Goal: Find specific page/section: Find specific page/section

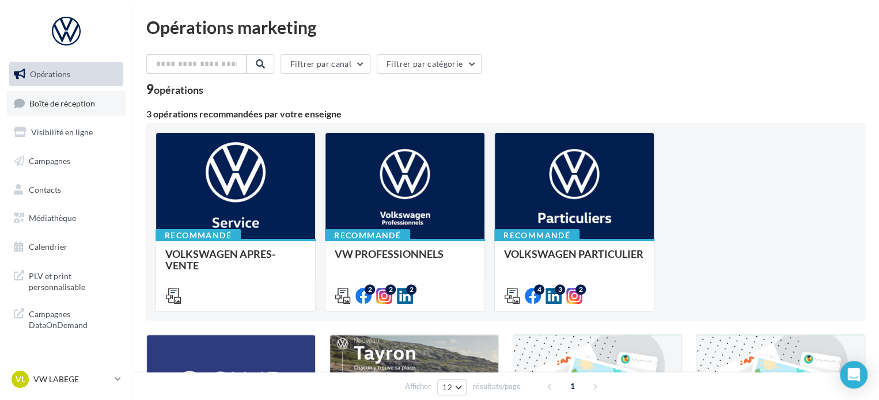
click at [64, 101] on span "Boîte de réception" at bounding box center [62, 103] width 66 height 10
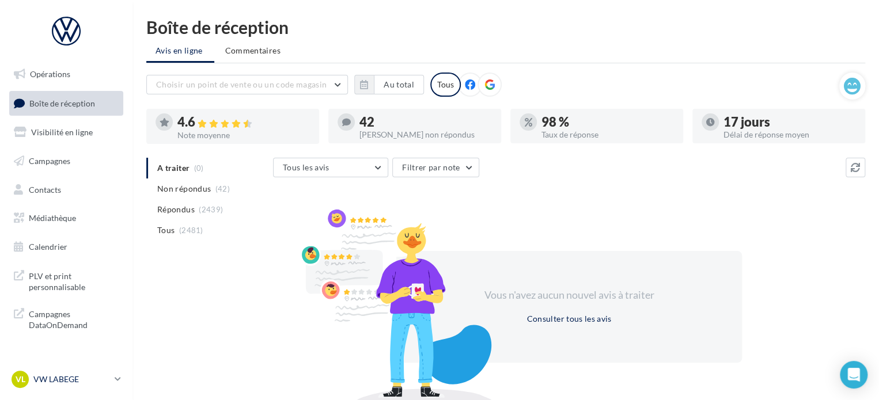
click at [62, 377] on p "VW LABEGE" at bounding box center [71, 380] width 77 height 12
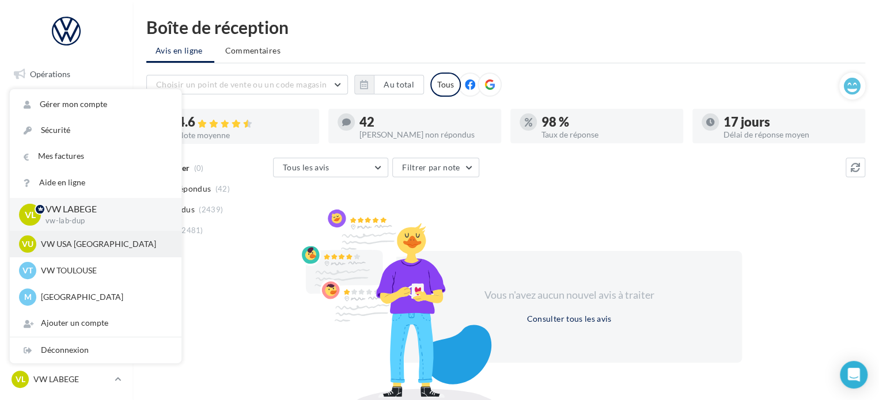
click at [102, 249] on p "VW USA [GEOGRAPHIC_DATA]" at bounding box center [104, 244] width 127 height 12
